Goal: Task Accomplishment & Management: Manage account settings

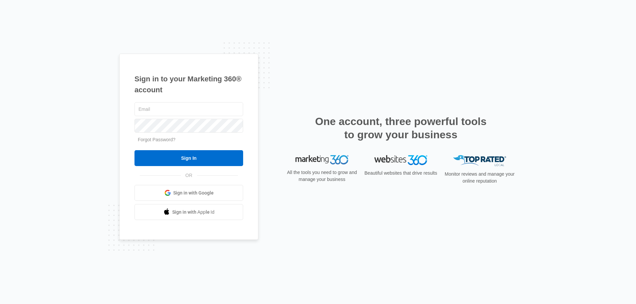
click at [215, 105] on input "text" at bounding box center [188, 109] width 109 height 14
type input "[EMAIL_ADDRESS][DOMAIN_NAME]"
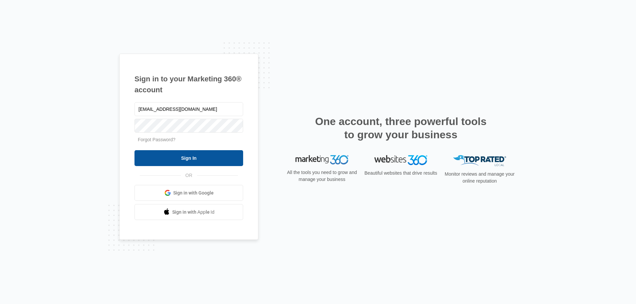
click at [183, 162] on input "Sign In" at bounding box center [188, 158] width 109 height 16
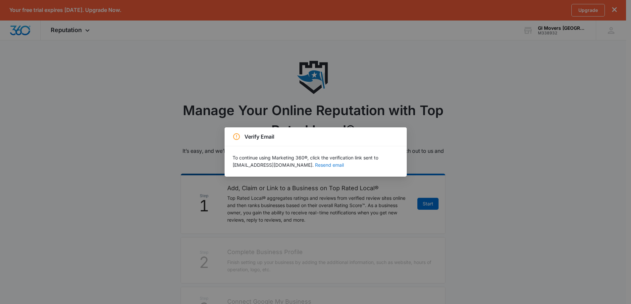
click at [315, 166] on button "Resend email" at bounding box center [329, 165] width 29 height 5
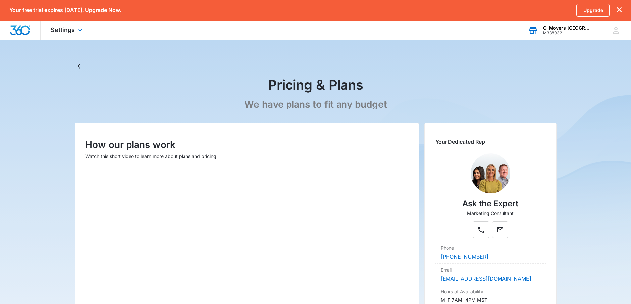
click at [576, 29] on div "GI Movers [GEOGRAPHIC_DATA]" at bounding box center [567, 27] width 48 height 5
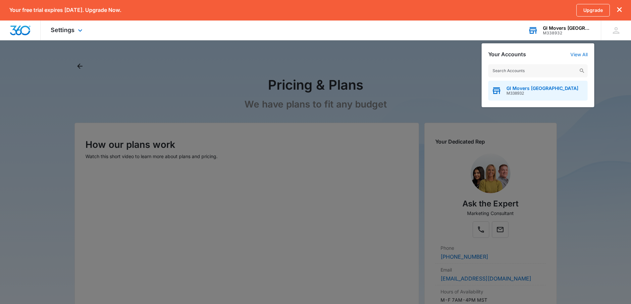
click at [547, 89] on span "GI Movers Abu Dhabi" at bounding box center [542, 88] width 72 height 5
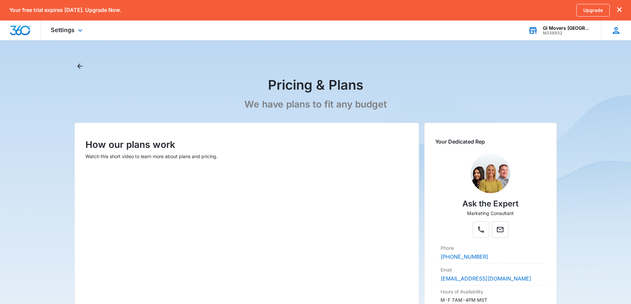
click at [615, 34] on icon at bounding box center [616, 30] width 10 height 10
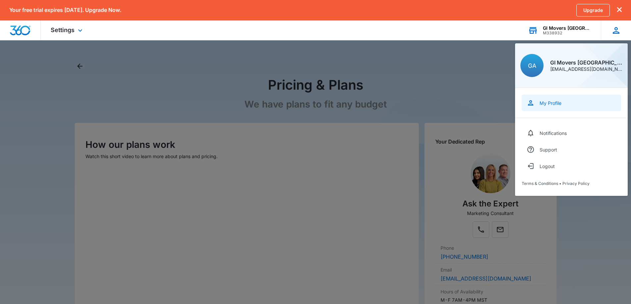
click at [566, 103] on link "My Profile" at bounding box center [570, 103] width 99 height 17
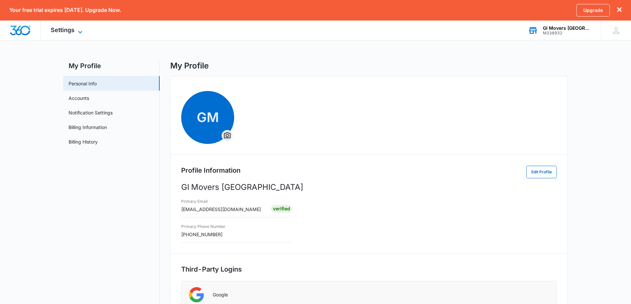
click at [81, 33] on icon at bounding box center [80, 32] width 8 height 8
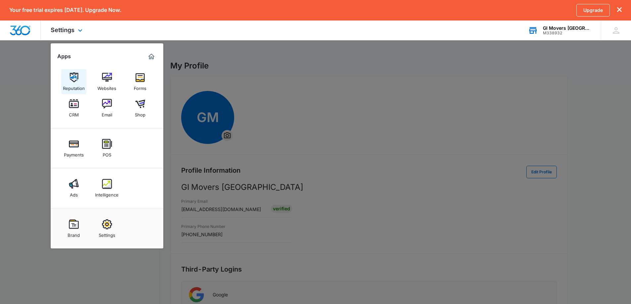
click at [74, 76] on img at bounding box center [74, 78] width 10 height 10
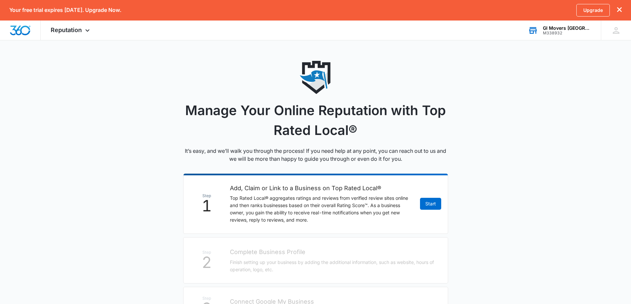
scroll to position [66, 0]
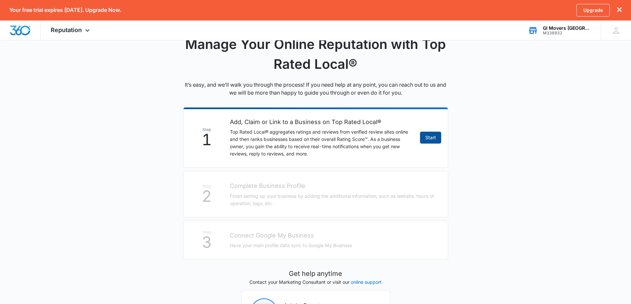
click at [433, 137] on link "Start" at bounding box center [430, 138] width 21 height 12
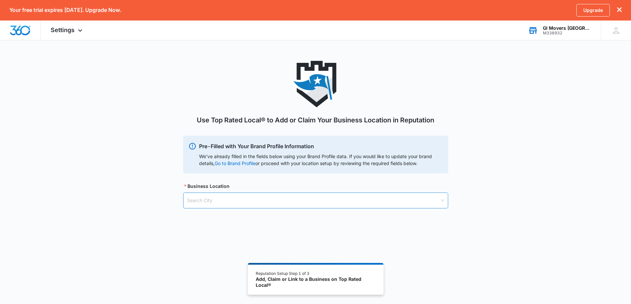
click at [285, 194] on input "search" at bounding box center [313, 200] width 252 height 15
paste input "M-44 Plot no 9, Store no 6 - 9th St, Musaffah, Abu Dhabi, United Arab Emirates"
drag, startPoint x: 409, startPoint y: 200, endPoint x: 136, endPoint y: 200, distance: 272.8
click at [136, 200] on div "Use Top Rated Local® to Add or Claim Your Business Location in Reputation Pre-F…" at bounding box center [315, 143] width 631 height 164
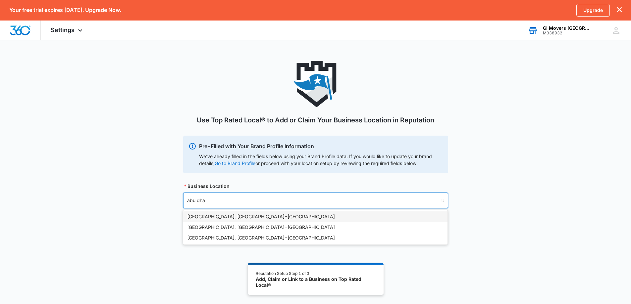
type input "abu dhab"
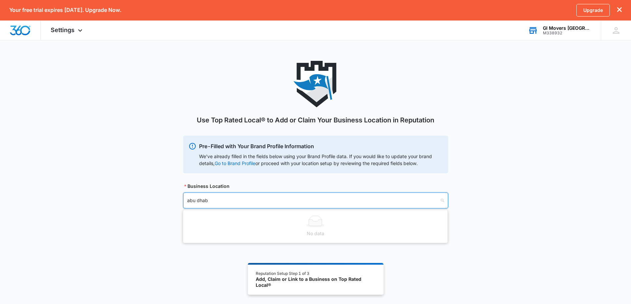
drag, startPoint x: 231, startPoint y: 201, endPoint x: 150, endPoint y: 203, distance: 81.1
click at [150, 203] on div "Use Top Rated Local® to Add or Claim Your Business Location in Reputation Pre-F…" at bounding box center [315, 143] width 631 height 164
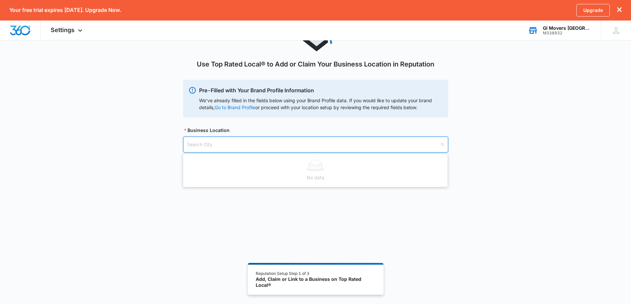
scroll to position [56, 0]
click at [228, 144] on input "search" at bounding box center [313, 144] width 252 height 15
type input "saudi arabia"
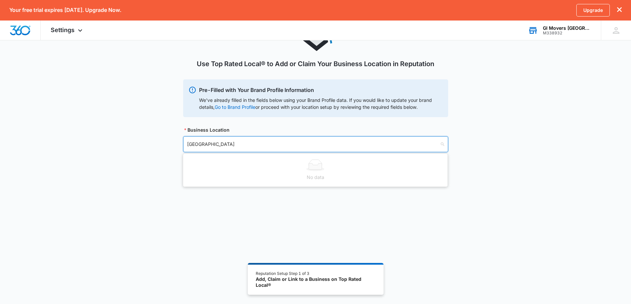
drag, startPoint x: 227, startPoint y: 146, endPoint x: 158, endPoint y: 146, distance: 69.2
click at [158, 146] on div "Use Top Rated Local® to Add or Claim Your Business Location in Reputation Pre-F…" at bounding box center [315, 87] width 631 height 164
type input "a"
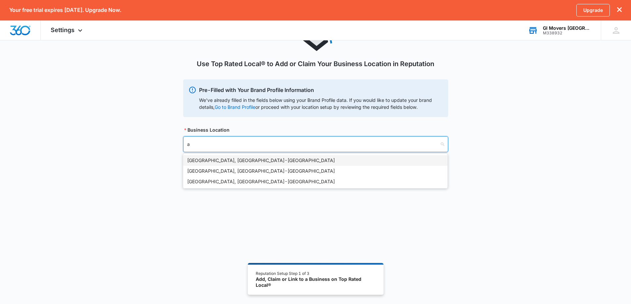
click at [247, 162] on div "Atlanta, GA - USA" at bounding box center [315, 160] width 256 height 7
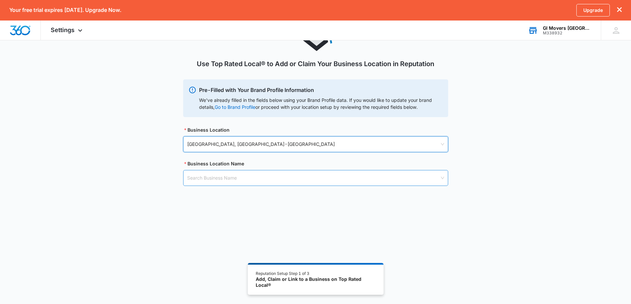
click at [247, 173] on input "search" at bounding box center [313, 178] width 252 height 15
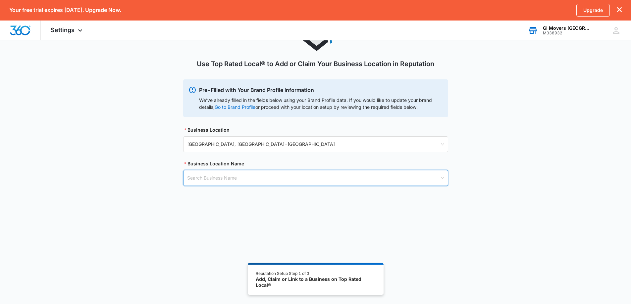
paste input "GI Movers Abu Dhabi"
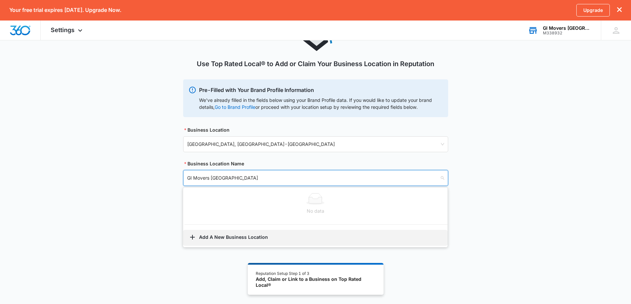
type input "GI Movers Abu Dhabi"
click at [258, 235] on button "Add A New Business Location" at bounding box center [315, 238] width 264 height 16
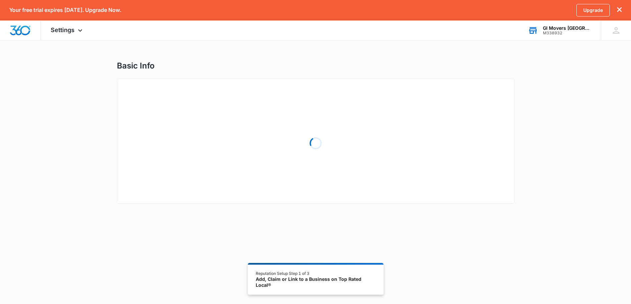
select select "Georgia"
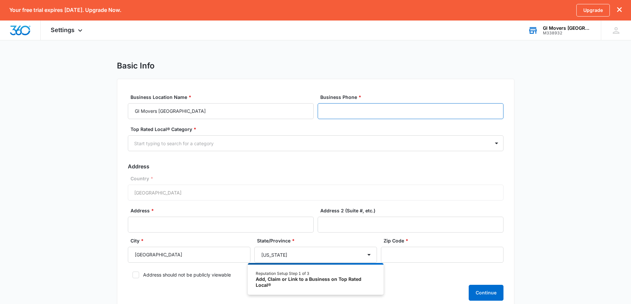
click at [343, 107] on input "Business Phone *" at bounding box center [411, 111] width 186 height 16
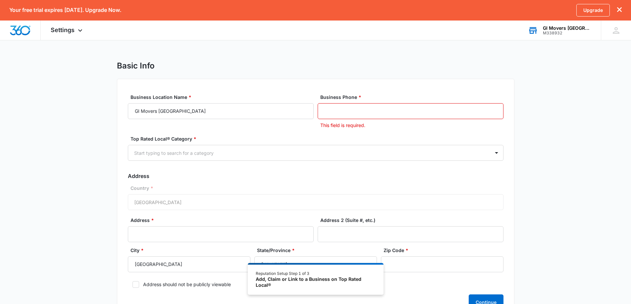
drag, startPoint x: 336, startPoint y: 115, endPoint x: 315, endPoint y: 115, distance: 21.2
click at [315, 115] on div "Business Location Name * GI Movers Abu Dhabi Business Phone * This field is req…" at bounding box center [315, 111] width 375 height 35
paste input "97125527922"
click at [289, 150] on div at bounding box center [307, 153] width 347 height 8
drag, startPoint x: 331, startPoint y: 110, endPoint x: 311, endPoint y: 112, distance: 20.7
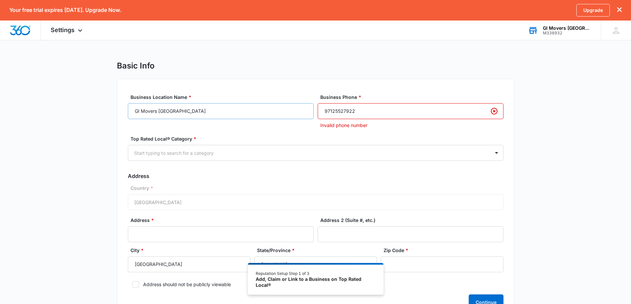
click at [311, 112] on div "Business Location Name * GI Movers Abu Dhabi Business Phone * 97125527922 Inval…" at bounding box center [315, 111] width 375 height 35
click at [324, 113] on input "(255) 279-22" at bounding box center [411, 111] width 186 height 16
type input "+255 27 922 9"
drag, startPoint x: 361, startPoint y: 110, endPoint x: 310, endPoint y: 112, distance: 50.7
click at [313, 111] on div "Business Location Name * GI Movers Abu Dhabi Business Phone * +255 27 922 9 Inv…" at bounding box center [315, 111] width 375 height 35
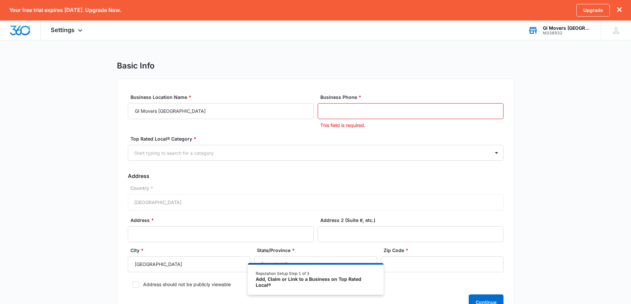
paste input "97125527922"
drag, startPoint x: 331, startPoint y: 111, endPoint x: 313, endPoint y: 113, distance: 18.3
click at [313, 113] on div "Business Location Name * GI Movers Abu Dhabi Business Phone * 97125527922 Inval…" at bounding box center [315, 111] width 375 height 35
click at [297, 144] on div "Top Rated Local® Category * Start typing to search for a category" at bounding box center [315, 147] width 375 height 25
click at [299, 148] on div "Start typing to search for a category" at bounding box center [309, 153] width 362 height 15
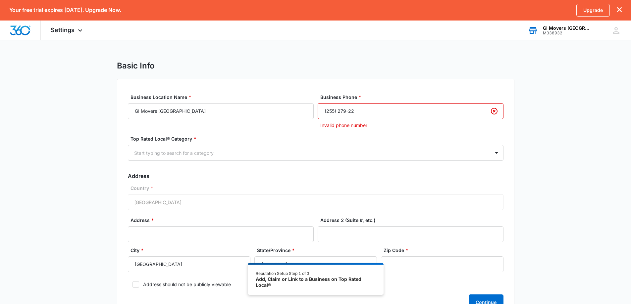
click at [364, 107] on input "(255) 279-22" at bounding box center [411, 111] width 186 height 16
click at [430, 130] on form "Business Location Name * GI Movers Abu Dhabi Business Phone * (255) 279-2223 In…" at bounding box center [315, 202] width 375 height 217
click at [523, 134] on div "Basic Info Business Location Name * GI Movers Abu Dhabi Business Phone * (255) …" at bounding box center [315, 195] width 631 height 269
click at [335, 111] on input "(255) 279-2223" at bounding box center [411, 111] width 186 height 16
drag, startPoint x: 335, startPoint y: 111, endPoint x: 342, endPoint y: 111, distance: 7.0
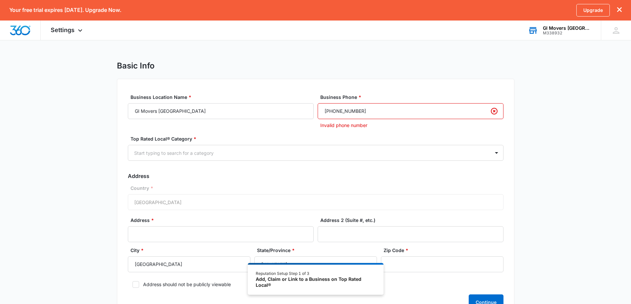
click at [326, 111] on input "(255) 279-2223" at bounding box center [411, 111] width 186 height 16
drag, startPoint x: 360, startPoint y: 110, endPoint x: 291, endPoint y: 112, distance: 68.9
click at [291, 112] on div "Business Location Name * GI Movers Abu Dhabi Business Phone * (255) 279-2223 In…" at bounding box center [315, 111] width 375 height 35
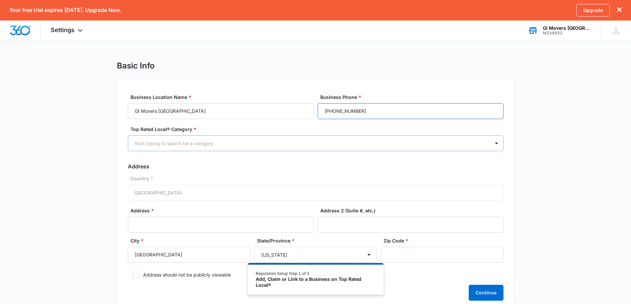
type input "1 (234) 568-7945"
click at [299, 146] on div at bounding box center [307, 143] width 347 height 8
type input "mov"
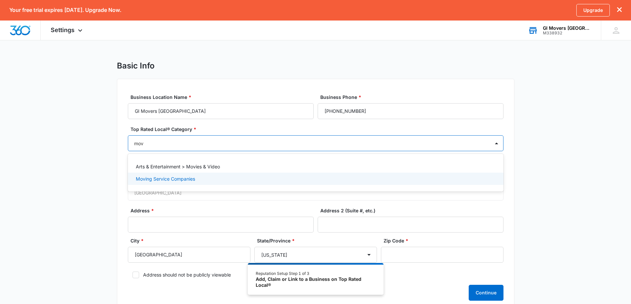
click at [262, 178] on div "Moving Service Companies" at bounding box center [315, 178] width 358 height 7
click at [95, 188] on div "Basic Info Business Location Name * GI Movers Abu Dhabi Business Phone * 1 (234…" at bounding box center [315, 191] width 631 height 260
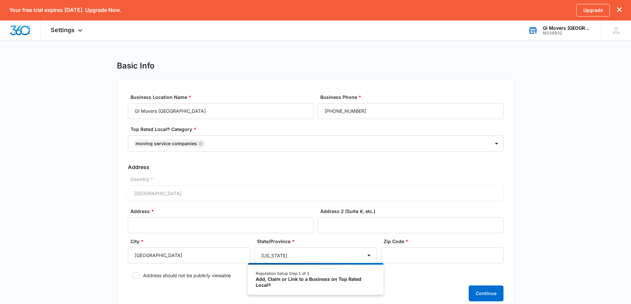
click at [156, 192] on div "Country * United States of America" at bounding box center [315, 188] width 375 height 25
click at [194, 192] on div "Country * United States of America" at bounding box center [315, 188] width 375 height 25
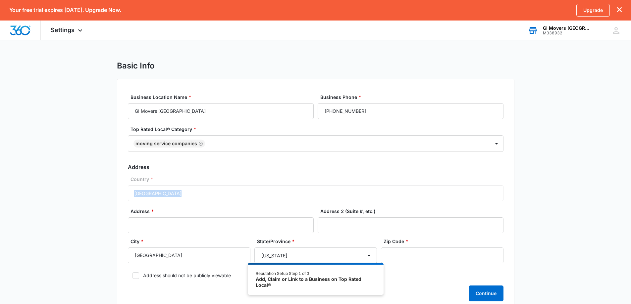
click at [194, 192] on div "Country * United States of America" at bounding box center [315, 188] width 375 height 25
click at [613, 32] on icon at bounding box center [616, 30] width 7 height 7
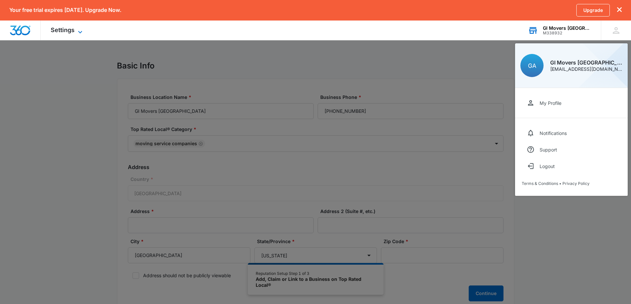
click at [78, 28] on icon at bounding box center [80, 32] width 8 height 8
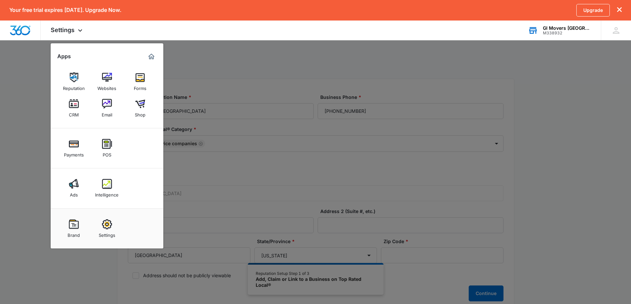
click at [243, 165] on div at bounding box center [315, 152] width 631 height 304
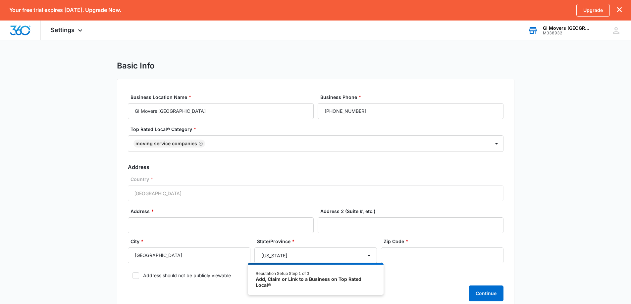
scroll to position [33, 0]
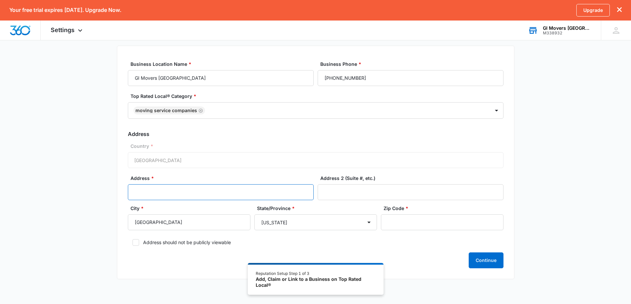
click at [271, 190] on input "Address *" at bounding box center [221, 192] width 186 height 16
paste input "M-44 Plot no 9, Store no 6 - 9th St, Musaffah, Abu Dhabi, United Arab Emirates"
type input "M-44 Plot no 9, Store no 6 - 9th St, Musaffah, Abu Dhabi, United Arab Emirates"
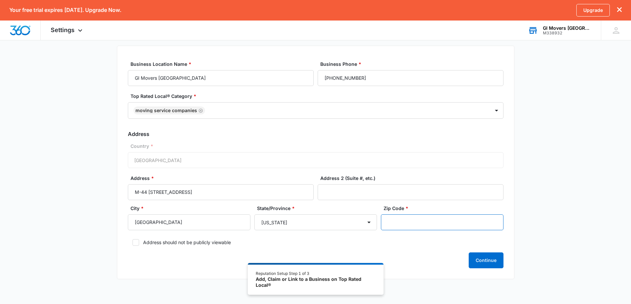
click at [394, 229] on input "Zip Code *" at bounding box center [442, 223] width 123 height 16
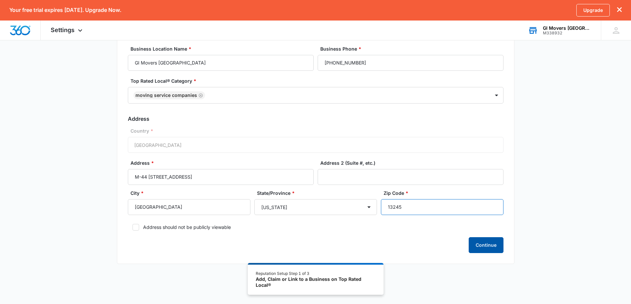
scroll to position [56, 0]
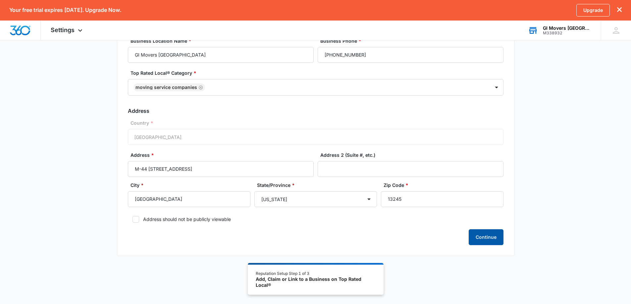
click at [482, 235] on button "Continue" at bounding box center [485, 237] width 35 height 16
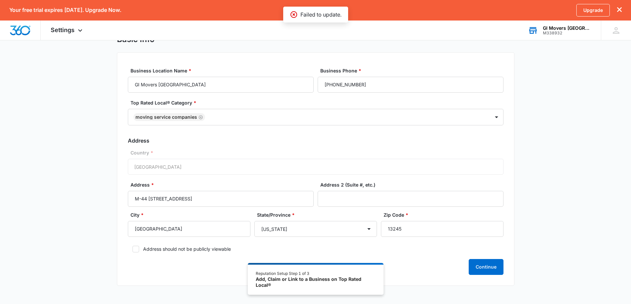
scroll to position [0, 0]
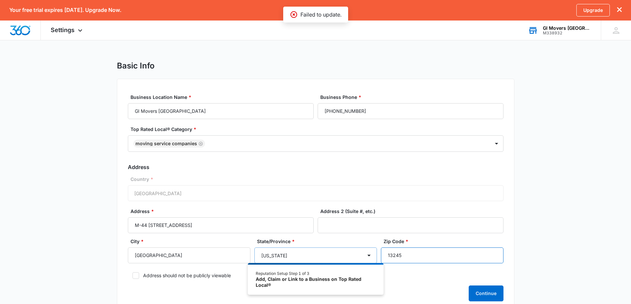
drag, startPoint x: 408, startPoint y: 259, endPoint x: 369, endPoint y: 256, distance: 39.8
click at [371, 256] on div "City * Atlanta State/Province * Alabama Alaska Arizona Arkansas California Colo…" at bounding box center [315, 253] width 375 height 30
drag, startPoint x: 409, startPoint y: 251, endPoint x: 300, endPoint y: 261, distance: 109.1
click at [300, 261] on div "City * Atlanta State/Province * Alabama Alaska Arizona Arkansas California Colo…" at bounding box center [315, 253] width 375 height 30
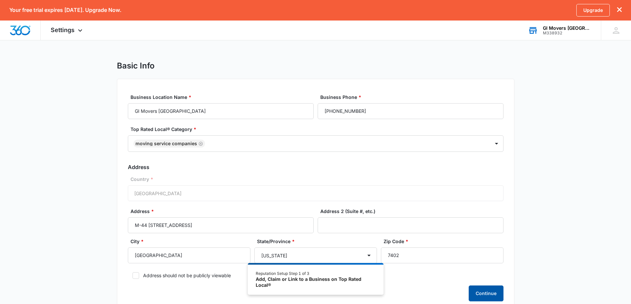
click at [470, 289] on button "Continue" at bounding box center [485, 294] width 35 height 16
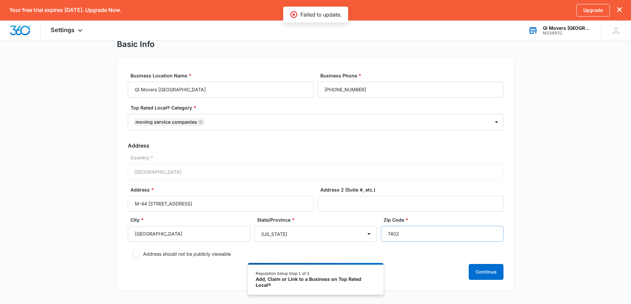
scroll to position [33, 0]
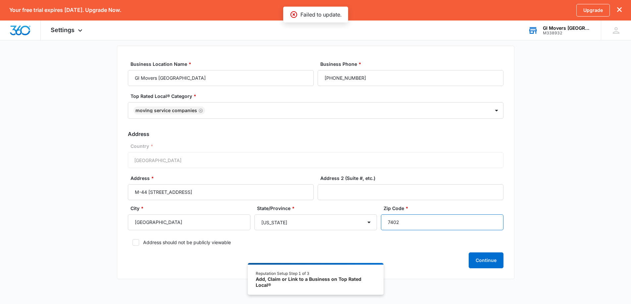
click at [410, 223] on input "7402" at bounding box center [442, 223] width 123 height 16
type input "74002"
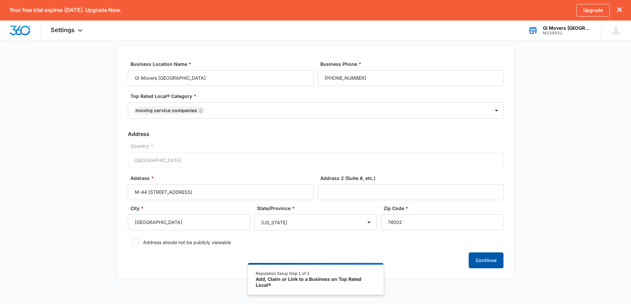
click at [481, 259] on button "Continue" at bounding box center [485, 261] width 35 height 16
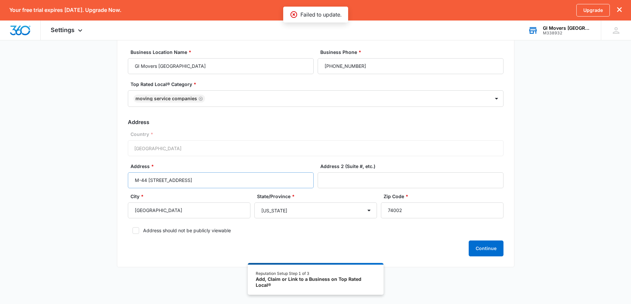
scroll to position [56, 0]
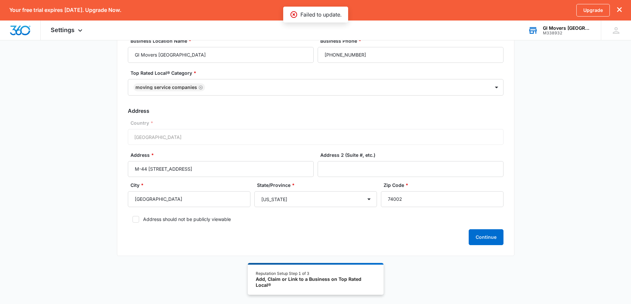
click at [137, 218] on icon at bounding box center [136, 220] width 6 height 6
click at [132, 218] on input "Address should not be publicly viewable" at bounding box center [130, 219] width 5 height 5
checkbox input "true"
click at [479, 236] on button "Continue" at bounding box center [485, 237] width 35 height 16
drag, startPoint x: 408, startPoint y: 200, endPoint x: 342, endPoint y: 202, distance: 66.2
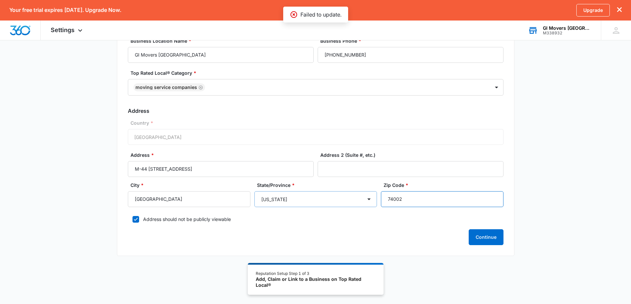
click at [342, 202] on div "City * Atlanta State/Province * Alabama Alaska Arizona Arkansas California Colo…" at bounding box center [315, 197] width 375 height 30
click at [474, 238] on button "Continue" at bounding box center [485, 237] width 35 height 16
drag, startPoint x: 392, startPoint y: 198, endPoint x: 367, endPoint y: 198, distance: 25.2
click at [367, 198] on div "City * Atlanta State/Province * Alabama Alaska Arizona Arkansas California Colo…" at bounding box center [315, 197] width 375 height 30
type input "39901"
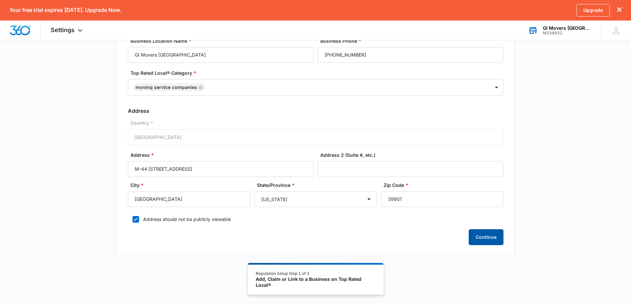
click at [475, 235] on button "Continue" at bounding box center [485, 237] width 35 height 16
click at [206, 136] on div "Country * United States of America" at bounding box center [315, 132] width 375 height 25
click at [209, 141] on div "Country * United States of America" at bounding box center [315, 132] width 375 height 25
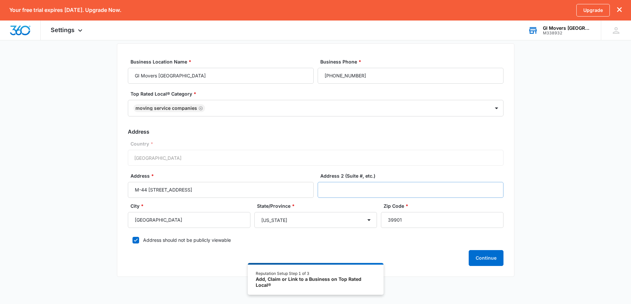
scroll to position [0, 0]
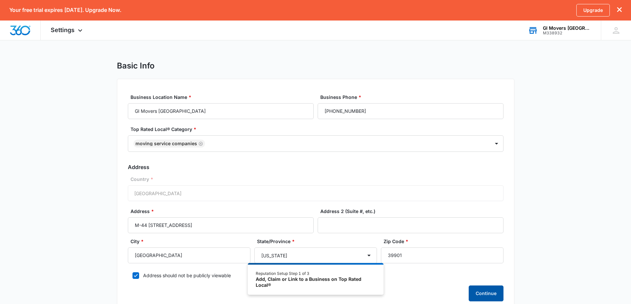
click at [482, 289] on button "Continue" at bounding box center [485, 294] width 35 height 16
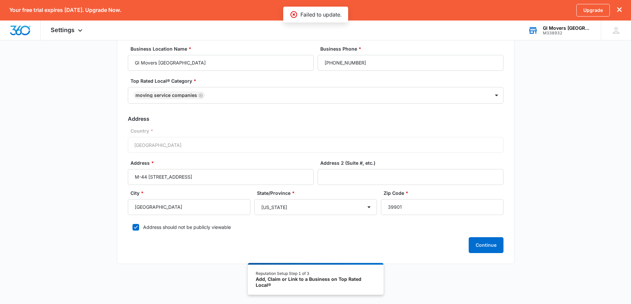
scroll to position [56, 0]
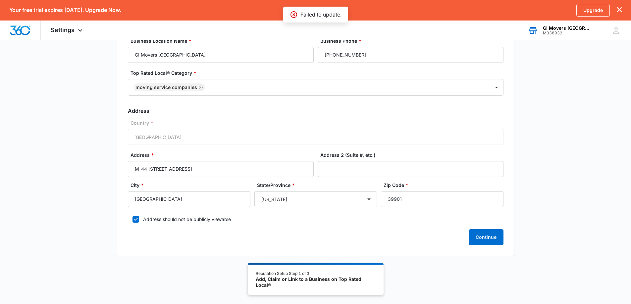
click at [578, 31] on div "M338932" at bounding box center [567, 33] width 48 height 5
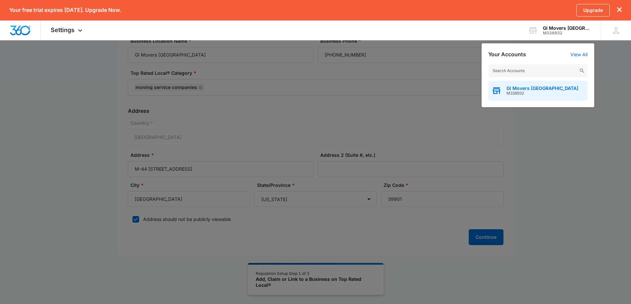
click at [550, 88] on span "GI Movers Abu Dhabi" at bounding box center [542, 88] width 72 height 5
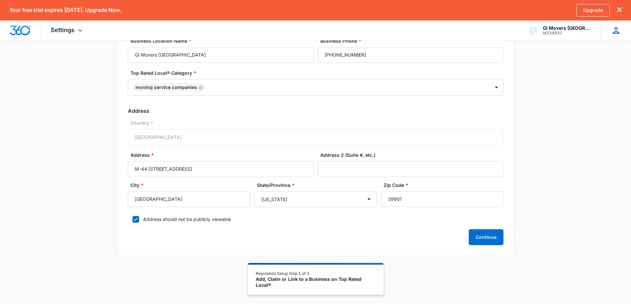
click at [608, 29] on div "GA GI Movers Abu Dhabi info@gimoversuae.com My Profile Notifications Support Lo…" at bounding box center [616, 31] width 30 height 20
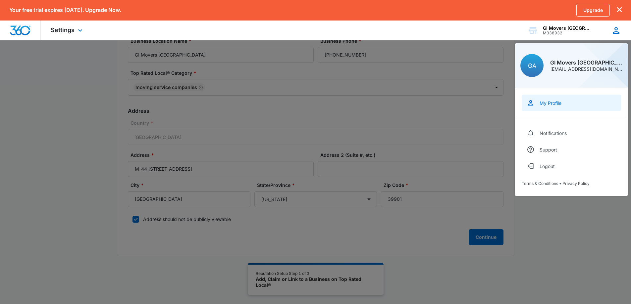
click at [556, 104] on div "My Profile" at bounding box center [550, 103] width 22 height 6
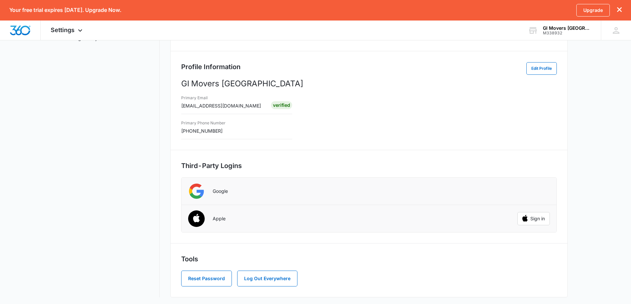
scroll to position [105, 0]
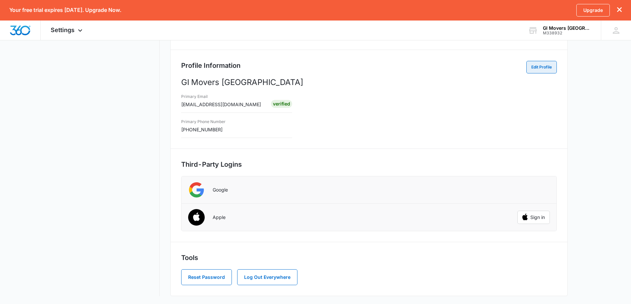
click at [530, 66] on button "Edit Profile" at bounding box center [541, 67] width 30 height 13
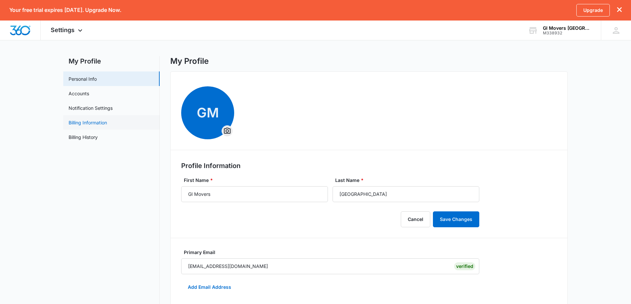
scroll to position [0, 0]
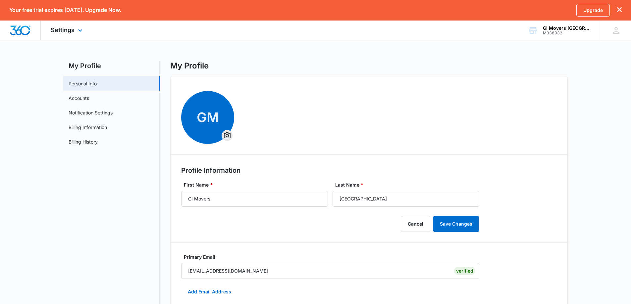
click at [73, 34] on div "Settings Apps Reputation Websites Forms CRM Email Shop Payments POS Ads Intelli…" at bounding box center [67, 31] width 53 height 20
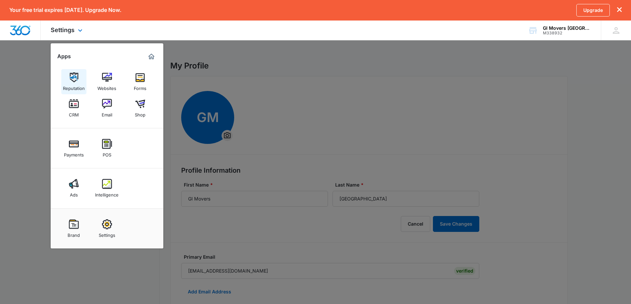
click at [72, 75] on img at bounding box center [74, 78] width 10 height 10
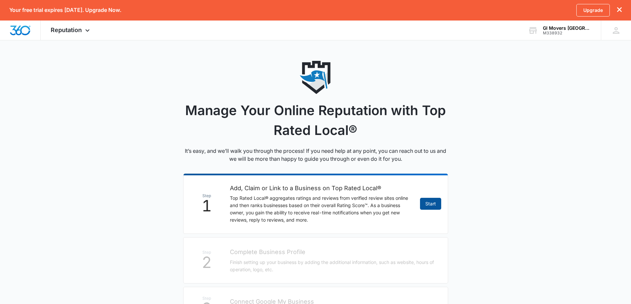
click at [430, 200] on link "Start" at bounding box center [430, 204] width 21 height 12
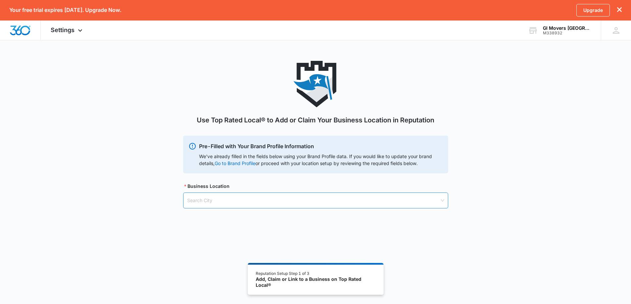
click at [337, 197] on input "search" at bounding box center [313, 200] width 252 height 15
type input "a"
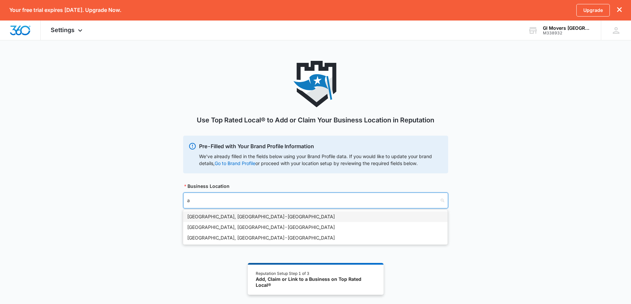
click at [283, 216] on div "Atlanta, GA - USA" at bounding box center [315, 216] width 256 height 7
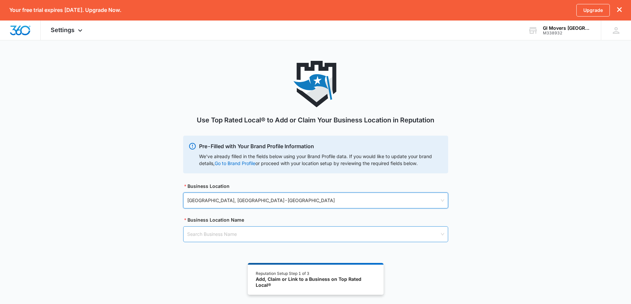
click at [274, 229] on input "search" at bounding box center [313, 234] width 252 height 15
paste input "GI Movers Abu Dhabi"
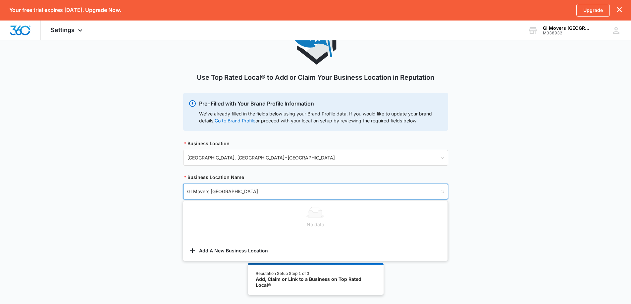
scroll to position [56, 0]
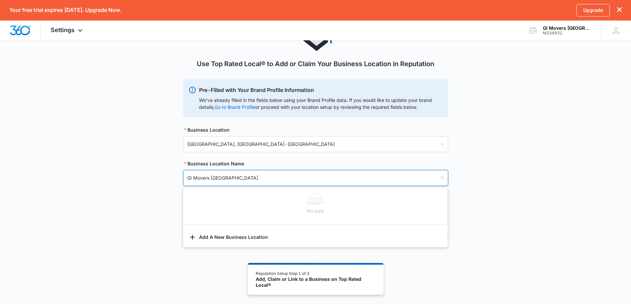
type input "GI Movers Abu Dhabi"
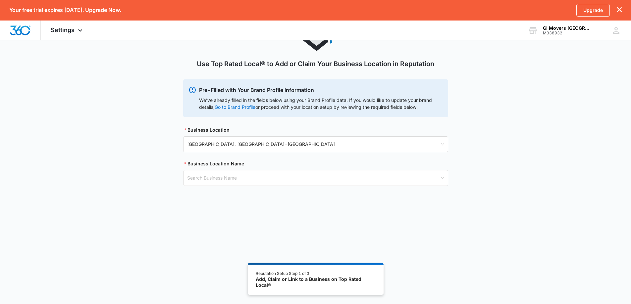
click at [159, 230] on div "Use Top Rated Local® to Add or Claim Your Business Location in Reputation Pre-F…" at bounding box center [315, 138] width 631 height 266
click at [228, 181] on input "search" at bounding box center [313, 178] width 252 height 15
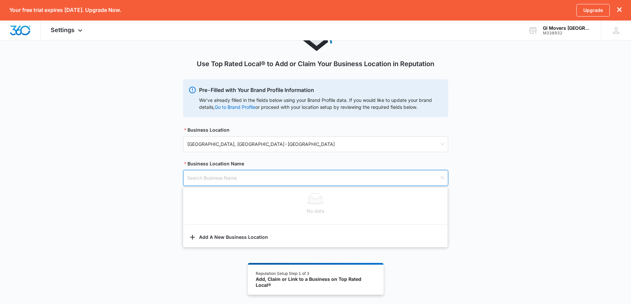
paste input "GI Movers Abu Dhabi"
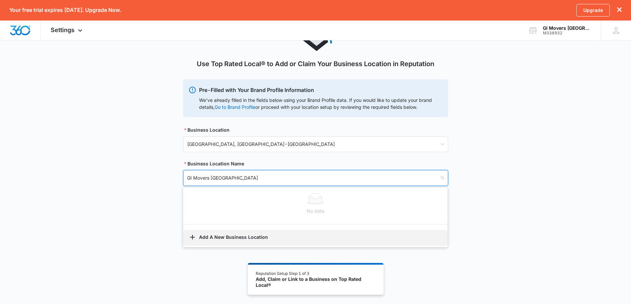
type input "GI Movers Abu Dhabi"
click at [231, 232] on button "Add A New Business Location" at bounding box center [315, 238] width 264 height 16
select select "Georgia"
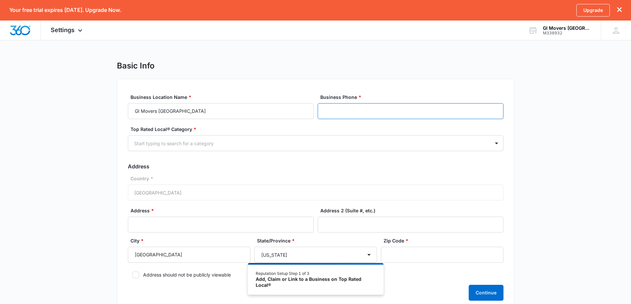
click at [320, 113] on input "Business Phone *" at bounding box center [411, 111] width 186 height 16
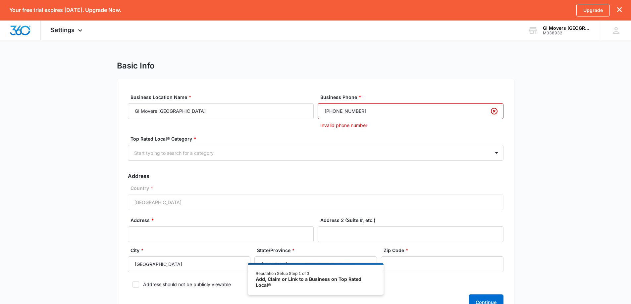
click at [382, 128] on p "Invalid phone number" at bounding box center [411, 125] width 183 height 7
click at [373, 139] on label "Top Rated Local® Category *" at bounding box center [317, 138] width 375 height 7
drag, startPoint x: 373, startPoint y: 108, endPoint x: 330, endPoint y: 108, distance: 42.7
click at [330, 108] on input "1 (222) 456-5898" at bounding box center [411, 111] width 186 height 16
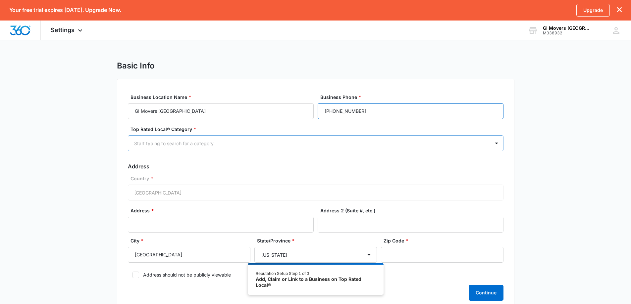
type input "1 (564) 564-5665"
click at [207, 138] on div "Start typing to search for a category" at bounding box center [309, 143] width 362 height 15
type input "mov"
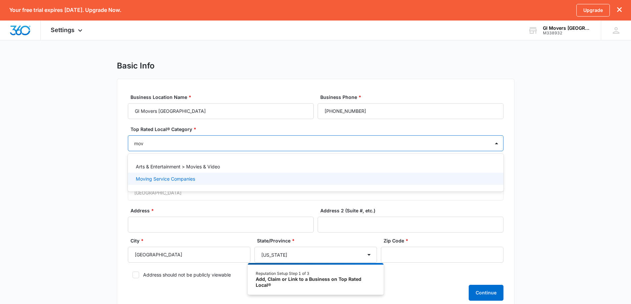
click at [201, 182] on div "Moving Service Companies" at bounding box center [315, 179] width 375 height 12
click at [100, 187] on div "Basic Info Business Location Name * GI Movers Abu Dhabi Business Phone * 1 (564…" at bounding box center [315, 191] width 631 height 260
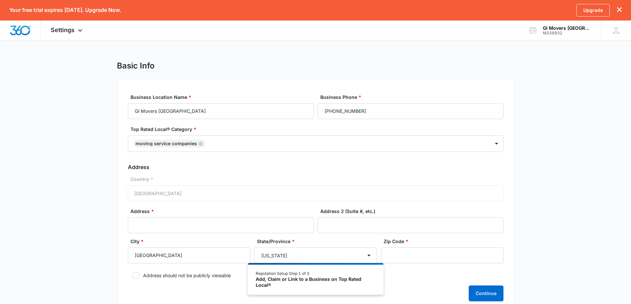
click at [148, 189] on div "Country * United States of America" at bounding box center [315, 188] width 375 height 25
click at [152, 226] on input "Address *" at bounding box center [221, 226] width 186 height 16
paste input "M-44 Plot no 9, Store no 6"
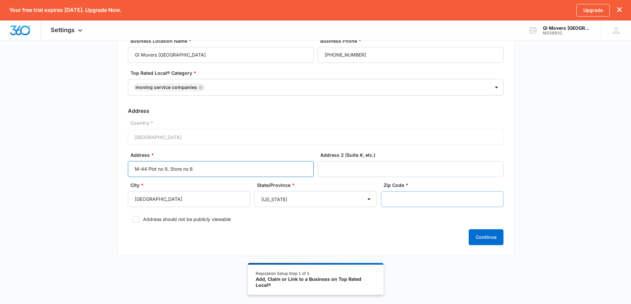
type input "M-44 Plot no 9, Store no 6"
click at [392, 195] on input "Zip Code *" at bounding box center [442, 199] width 123 height 16
type input "39901"
click at [164, 221] on label "Address should not be publicly viewable" at bounding box center [315, 219] width 375 height 7
click at [132, 221] on input "Address should not be publicly viewable" at bounding box center [130, 219] width 5 height 5
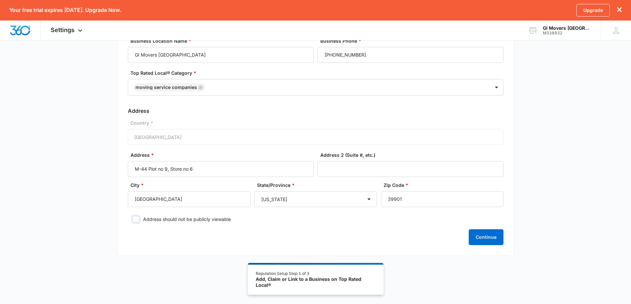
checkbox input "true"
click at [477, 237] on button "Continue" at bounding box center [485, 237] width 35 height 16
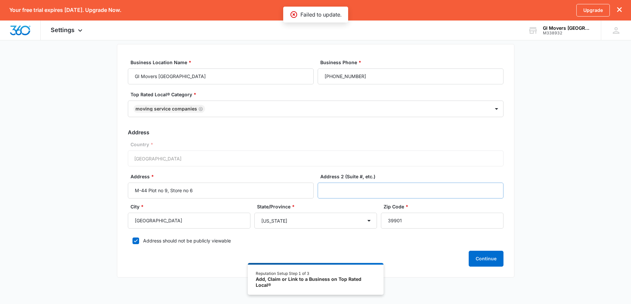
scroll to position [23, 0]
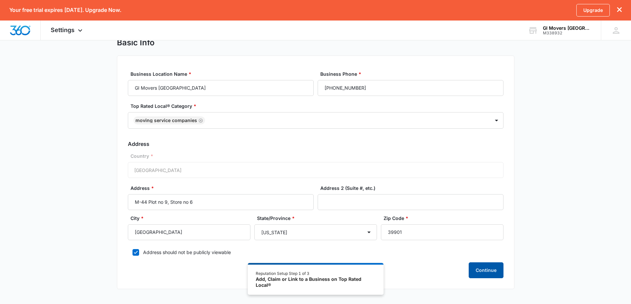
click at [477, 272] on button "Continue" at bounding box center [485, 271] width 35 height 16
click at [624, 28] on div "GA GI Movers Abu Dhabi info@gimoversuae.com My Profile Notifications Support Lo…" at bounding box center [616, 31] width 30 height 20
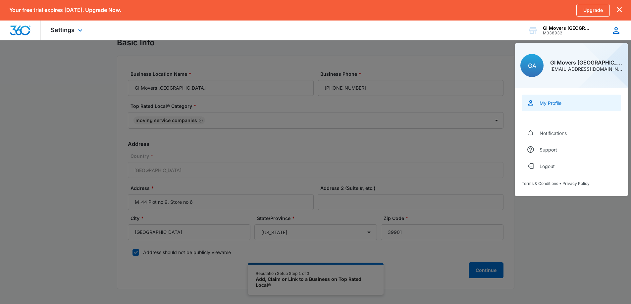
click at [555, 104] on div "My Profile" at bounding box center [550, 103] width 22 height 6
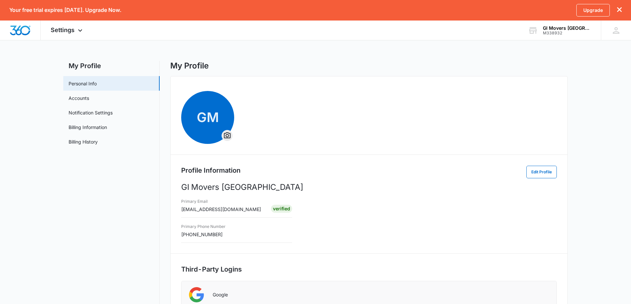
click at [228, 130] on span "GM" at bounding box center [207, 117] width 53 height 53
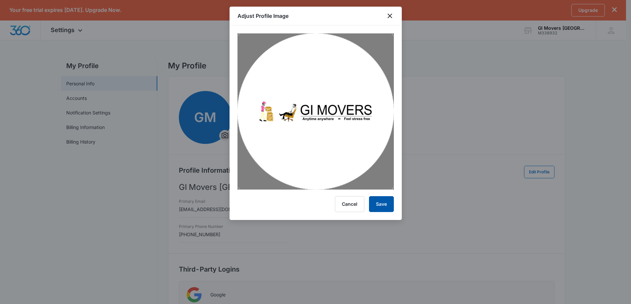
click at [389, 207] on button "Save" at bounding box center [381, 204] width 25 height 16
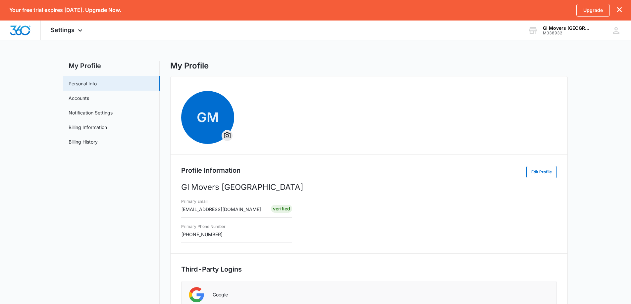
click at [226, 130] on div at bounding box center [226, 135] width 11 height 11
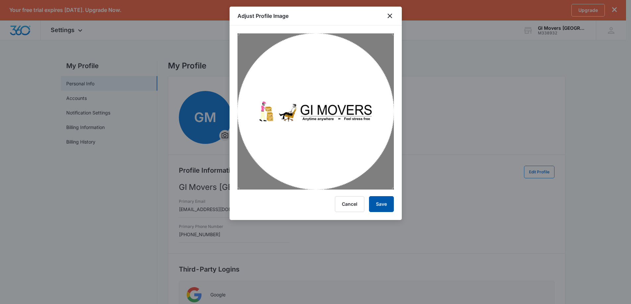
click at [375, 204] on button "Save" at bounding box center [381, 204] width 25 height 16
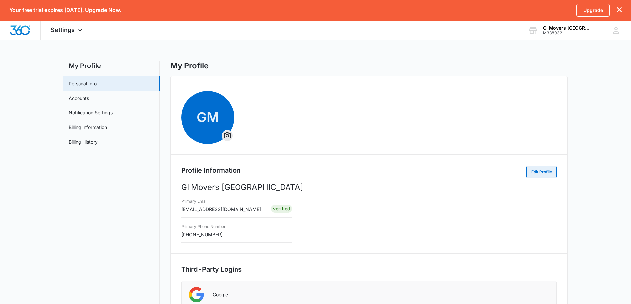
click at [530, 175] on button "Edit Profile" at bounding box center [541, 172] width 30 height 13
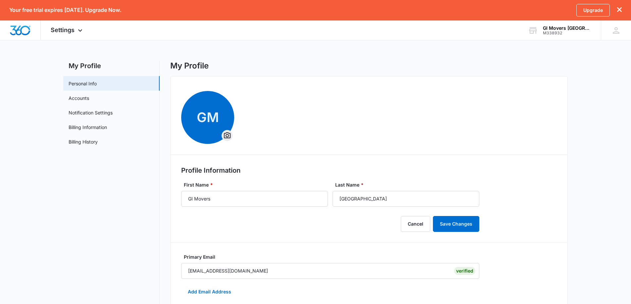
click at [218, 130] on span "GM" at bounding box center [207, 117] width 53 height 53
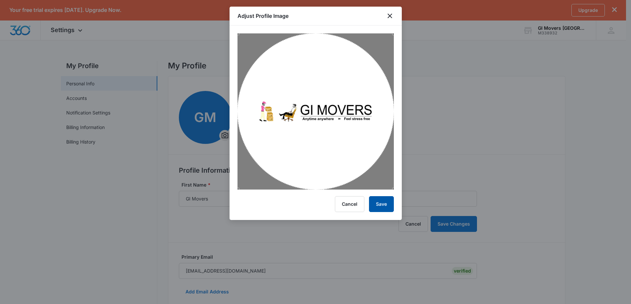
click at [379, 198] on button "Save" at bounding box center [381, 204] width 25 height 16
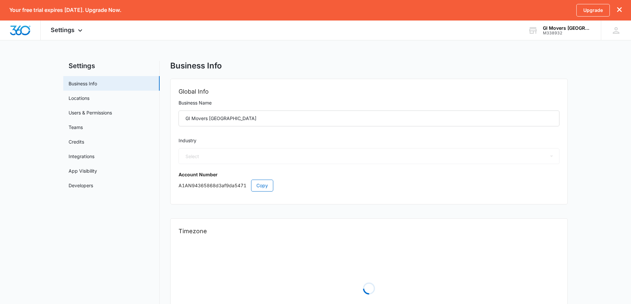
select select "43"
select select "RS"
select select "Europe/[GEOGRAPHIC_DATA]"
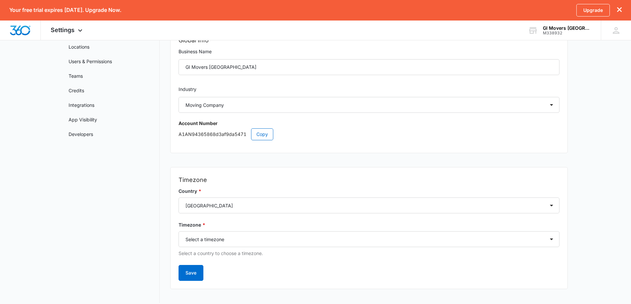
scroll to position [58, 0]
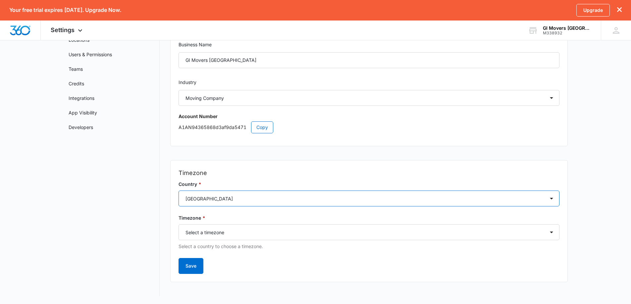
click at [229, 195] on select "Select a country Afghanistan Åland Islands Albania Algeria American Samoa Andor…" at bounding box center [368, 199] width 381 height 16
select select "SA"
click at [178, 191] on select "Select a country Afghanistan Åland Islands Albania Algeria American Samoa Andor…" at bounding box center [368, 199] width 381 height 16
drag, startPoint x: 204, startPoint y: 231, endPoint x: 204, endPoint y: 227, distance: 3.7
click at [204, 231] on select "Select a timezone Select a timezone Asia/Riyadh" at bounding box center [368, 232] width 381 height 16
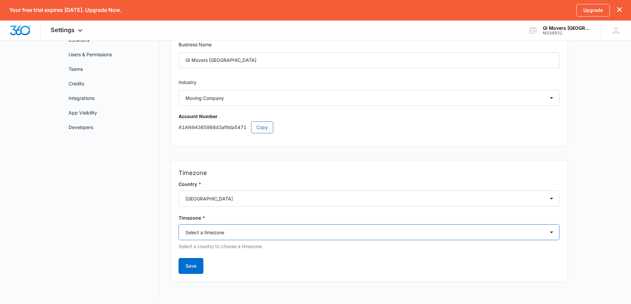
select select "Asia/Riyadh"
click at [178, 224] on select "Select a timezone Select a timezone Asia/Riyadh" at bounding box center [368, 232] width 381 height 16
click at [198, 264] on button "Save" at bounding box center [190, 266] width 25 height 16
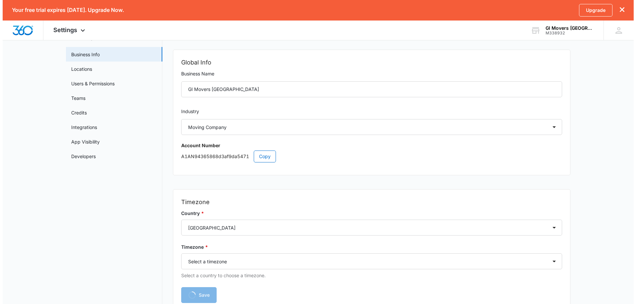
scroll to position [0, 0]
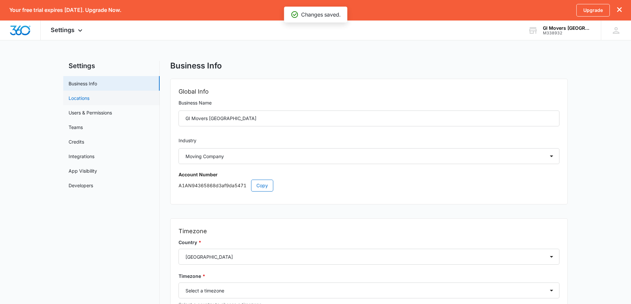
click at [89, 100] on link "Locations" at bounding box center [79, 98] width 21 height 7
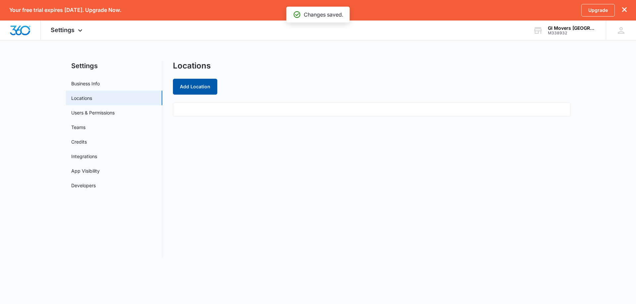
click at [195, 90] on button "Add Location" at bounding box center [195, 87] width 44 height 16
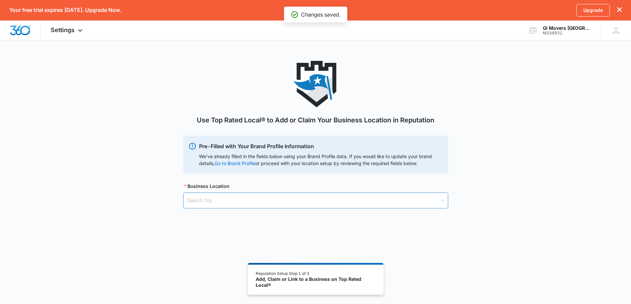
click at [224, 205] on input "search" at bounding box center [313, 200] width 252 height 15
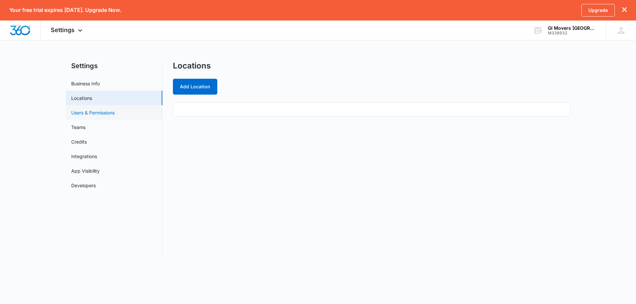
click at [85, 112] on link "Users & Permissions" at bounding box center [92, 112] width 43 height 7
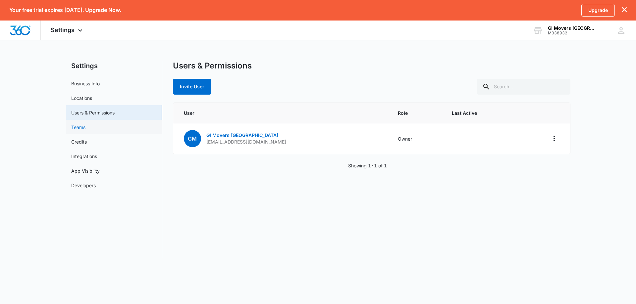
click at [85, 126] on link "Teams" at bounding box center [78, 127] width 14 height 7
click at [84, 155] on link "Integrations" at bounding box center [84, 156] width 26 height 7
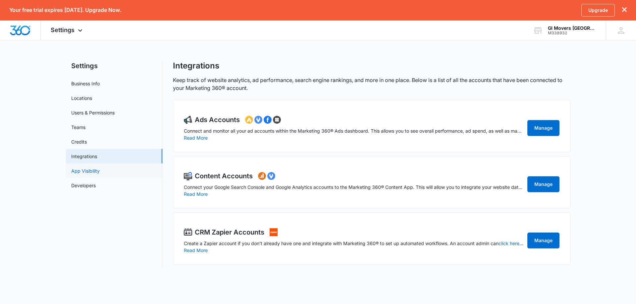
click at [85, 168] on link "App Visibility" at bounding box center [85, 171] width 28 height 7
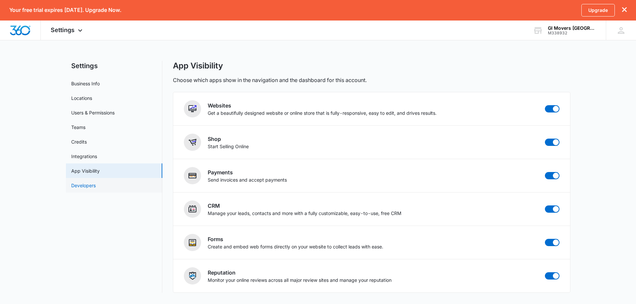
click at [89, 183] on link "Developers" at bounding box center [83, 185] width 25 height 7
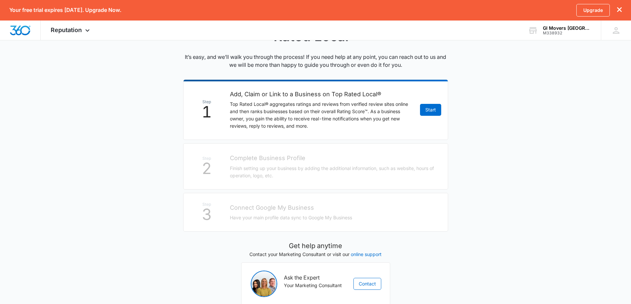
scroll to position [122, 0]
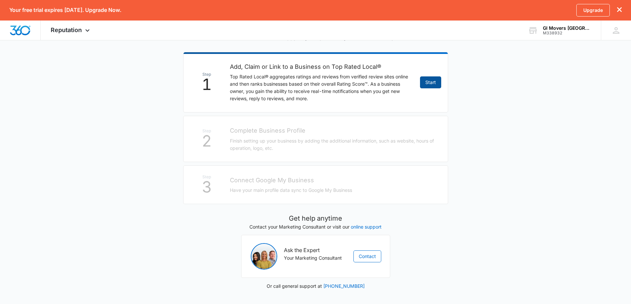
click at [421, 80] on link "Start" at bounding box center [430, 82] width 21 height 12
